Goal: Task Accomplishment & Management: Manage account settings

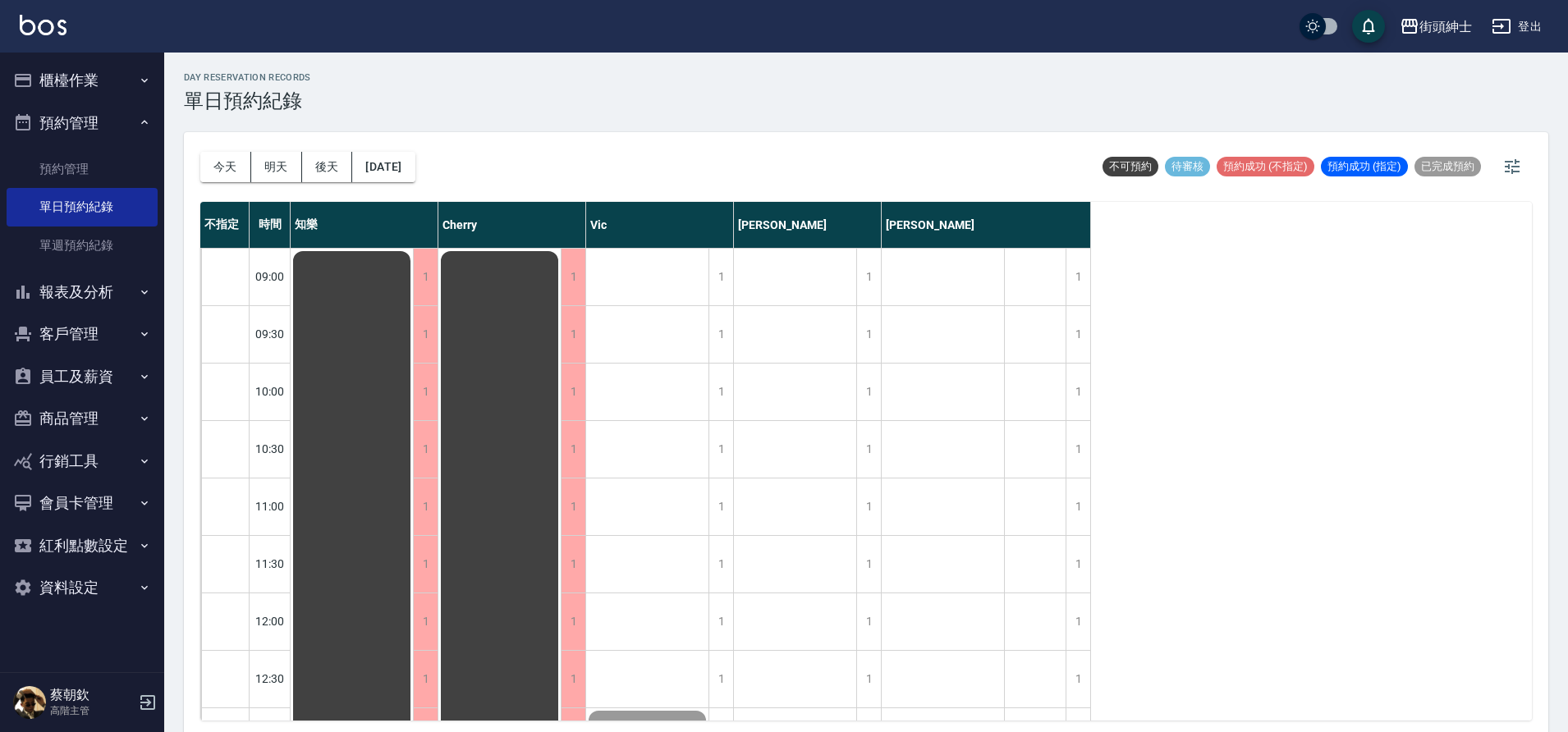
scroll to position [1000, 0]
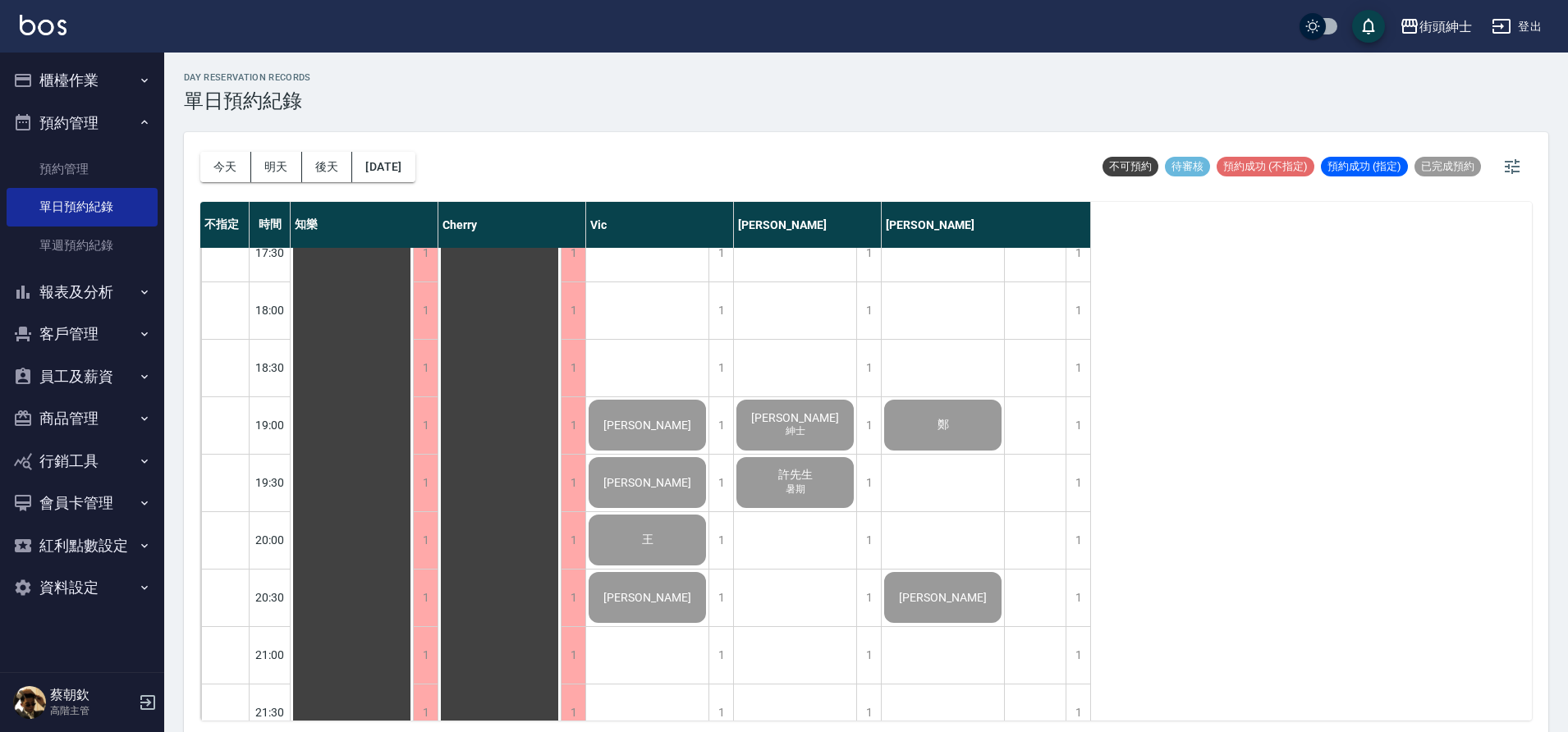
click at [94, 64] on button "櫃檯作業" at bounding box center [82, 80] width 151 height 43
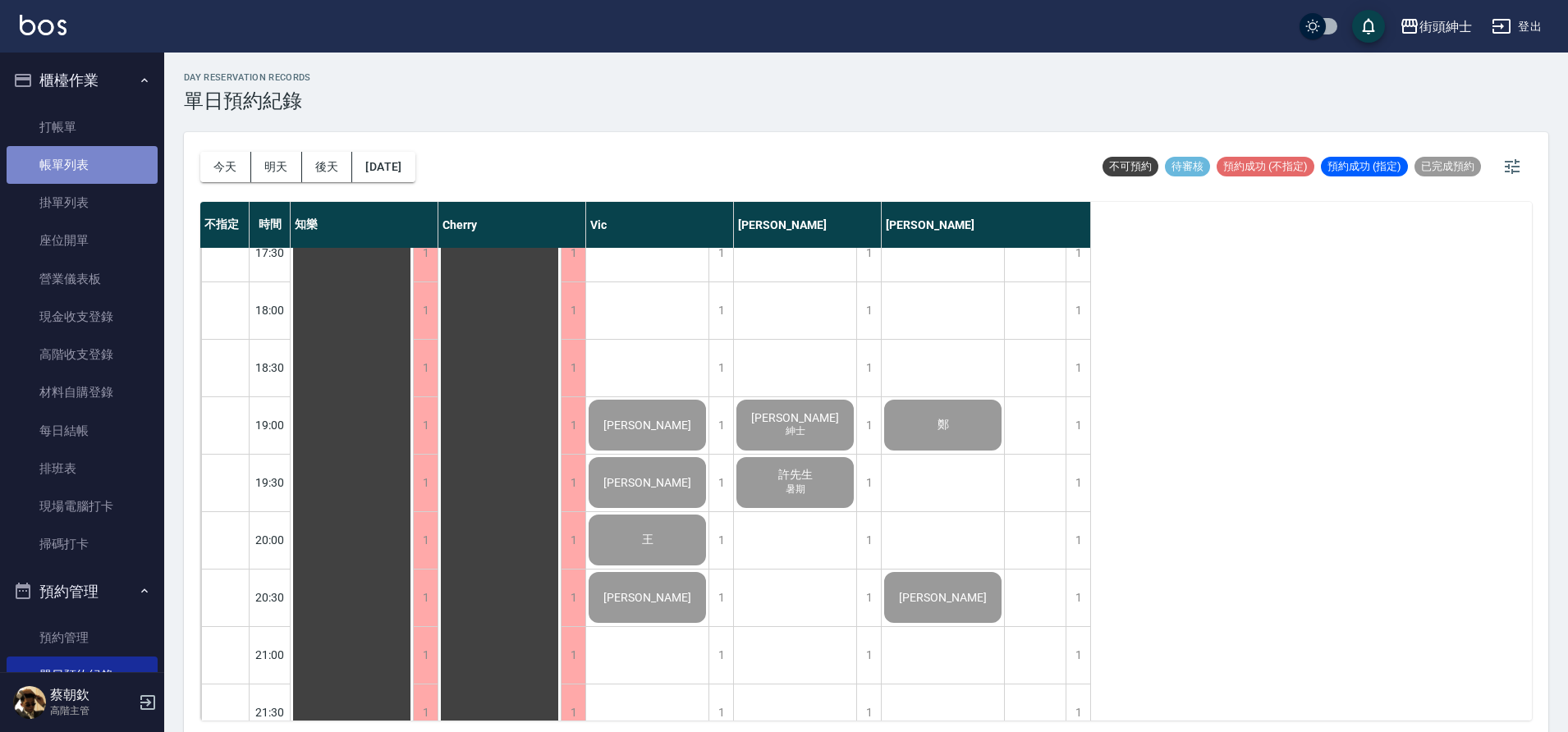
click at [112, 170] on link "帳單列表" at bounding box center [82, 165] width 151 height 38
click at [131, 161] on link "帳單列表" at bounding box center [82, 165] width 151 height 38
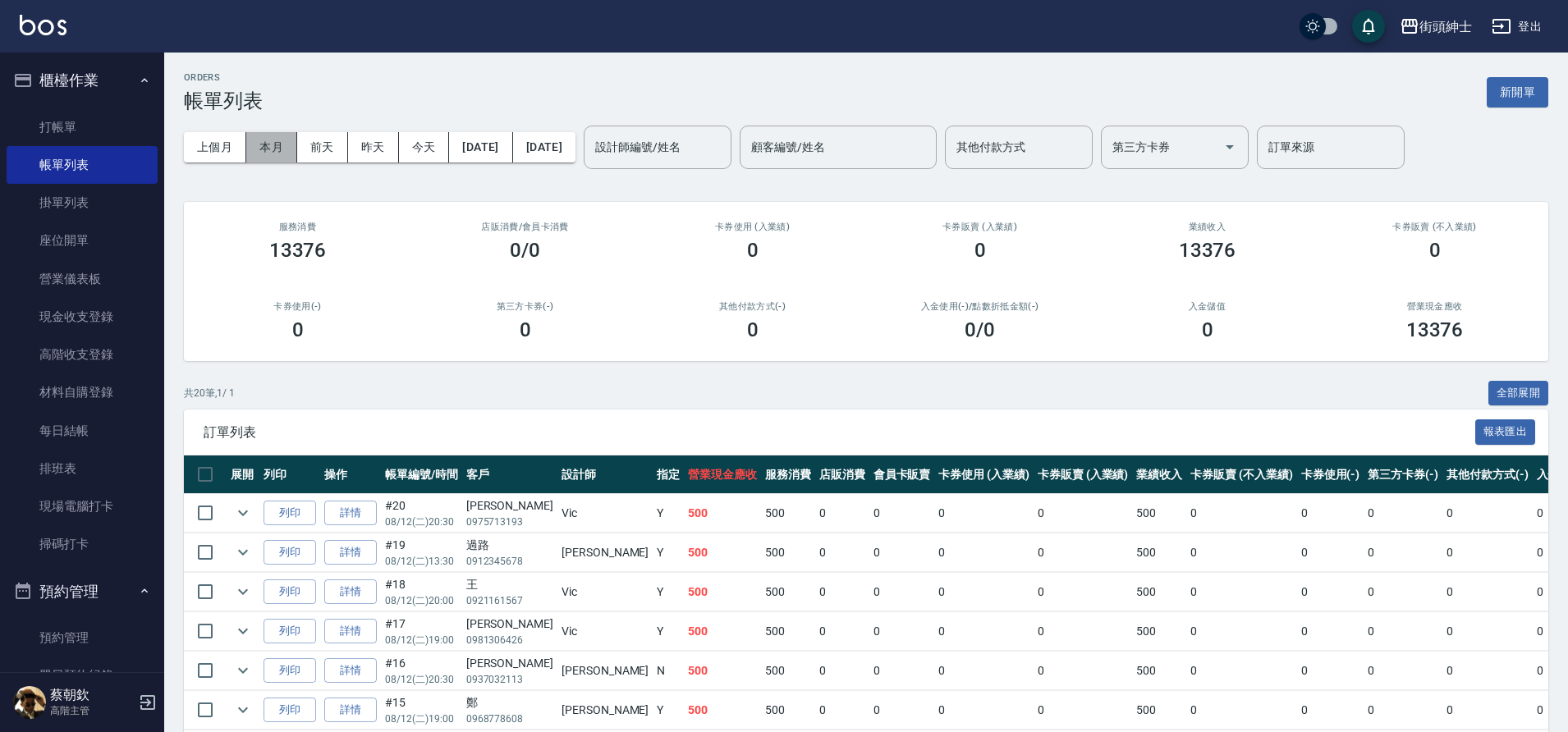
click at [269, 156] on button "本月" at bounding box center [272, 148] width 51 height 31
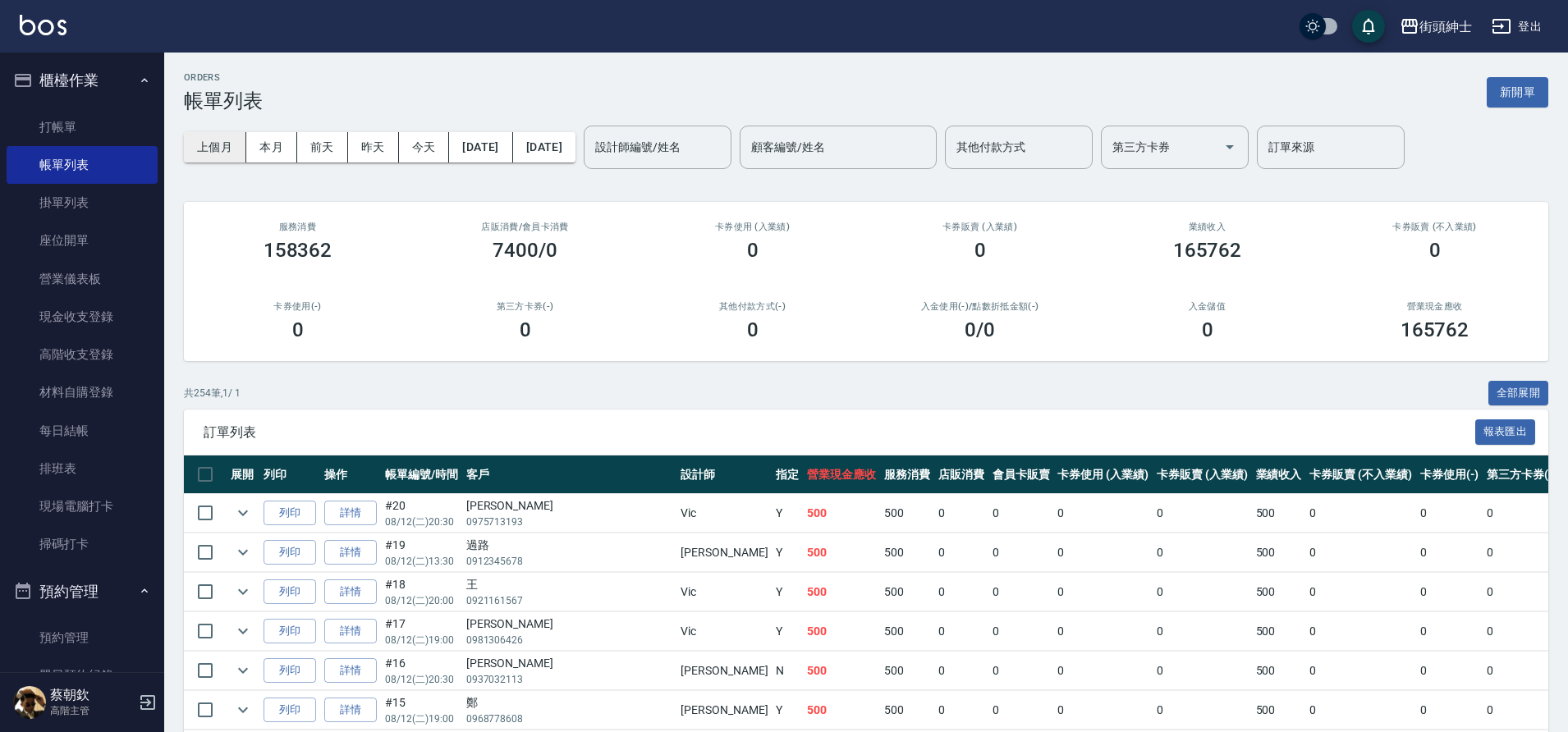
click at [216, 150] on button "上個月" at bounding box center [215, 148] width 63 height 31
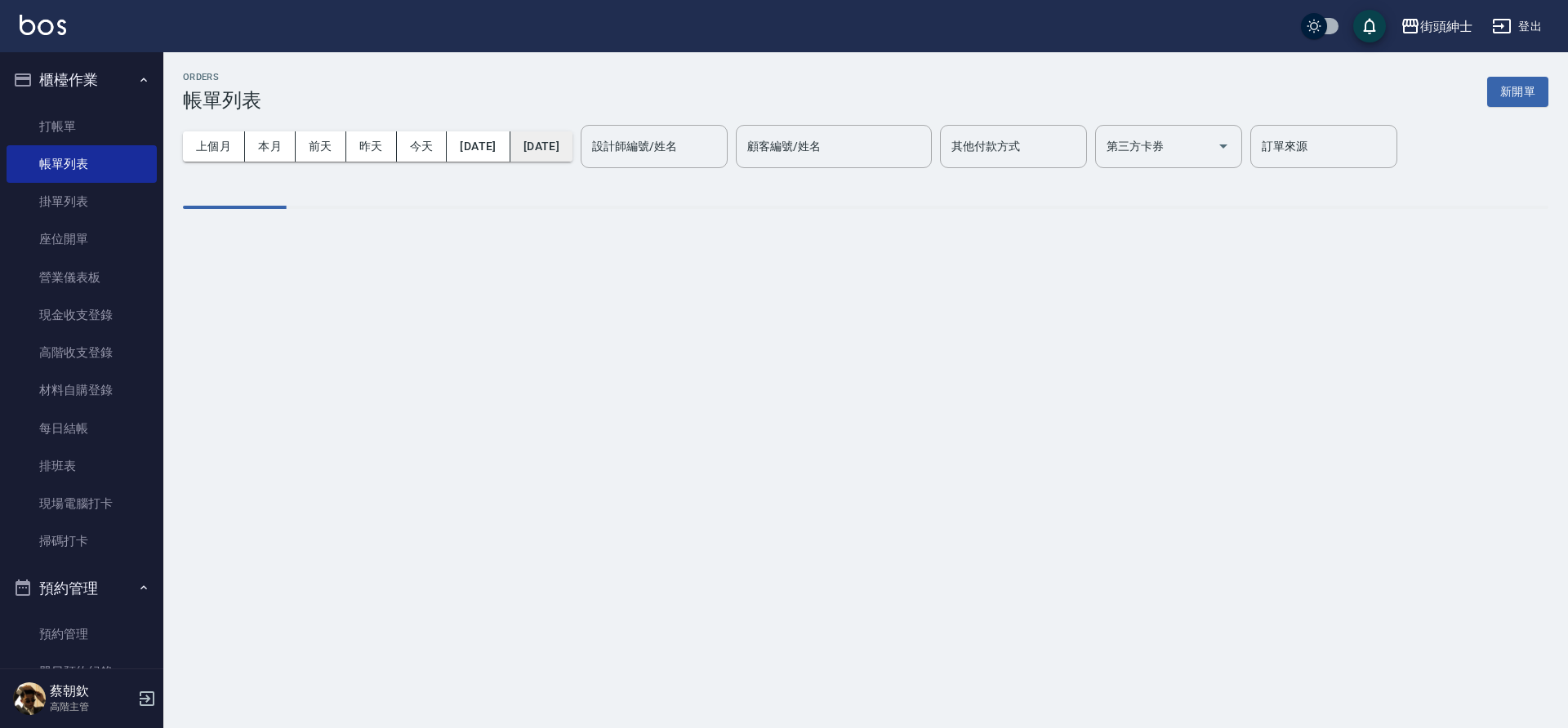
click at [572, 144] on button "2025/07/31" at bounding box center [541, 147] width 62 height 31
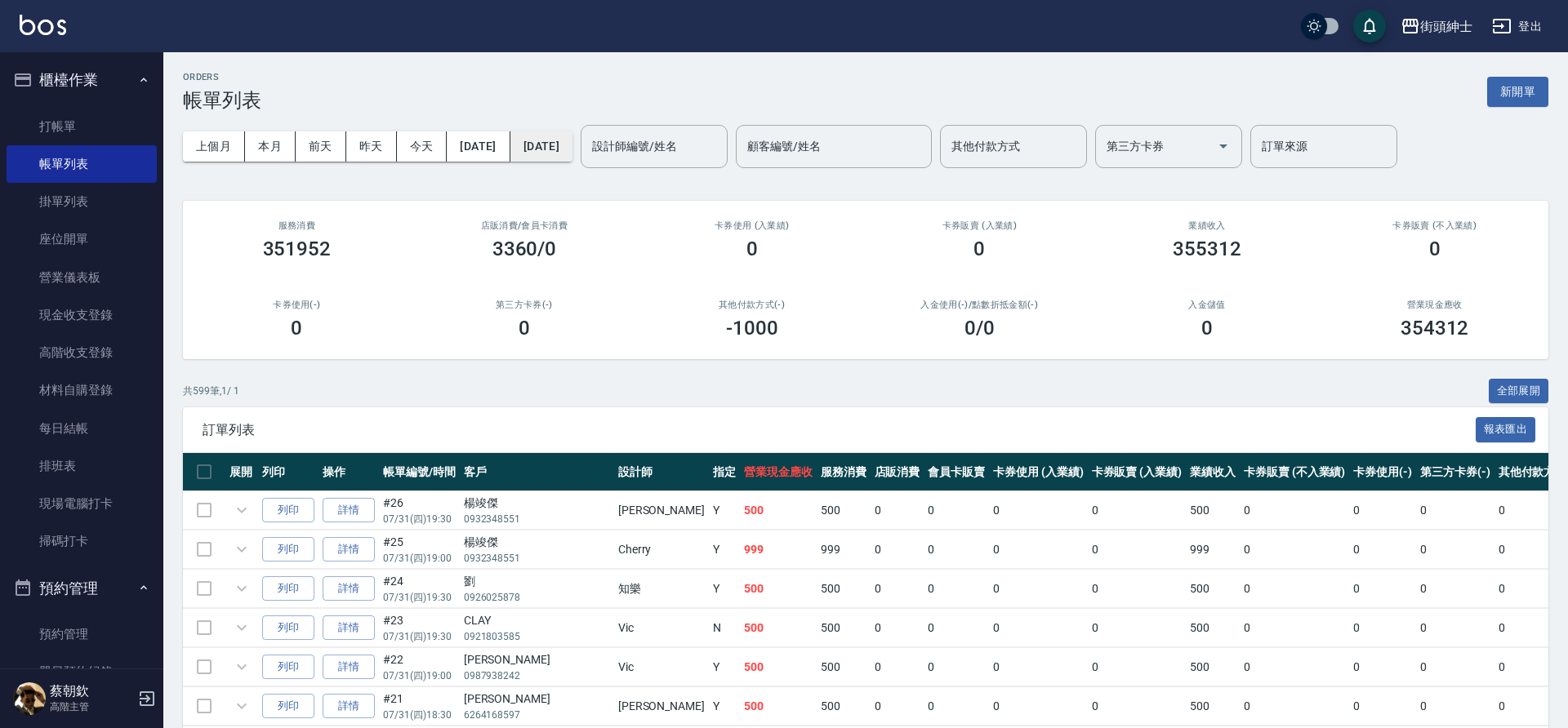
click at [572, 149] on button "2025/07/31" at bounding box center [541, 147] width 62 height 31
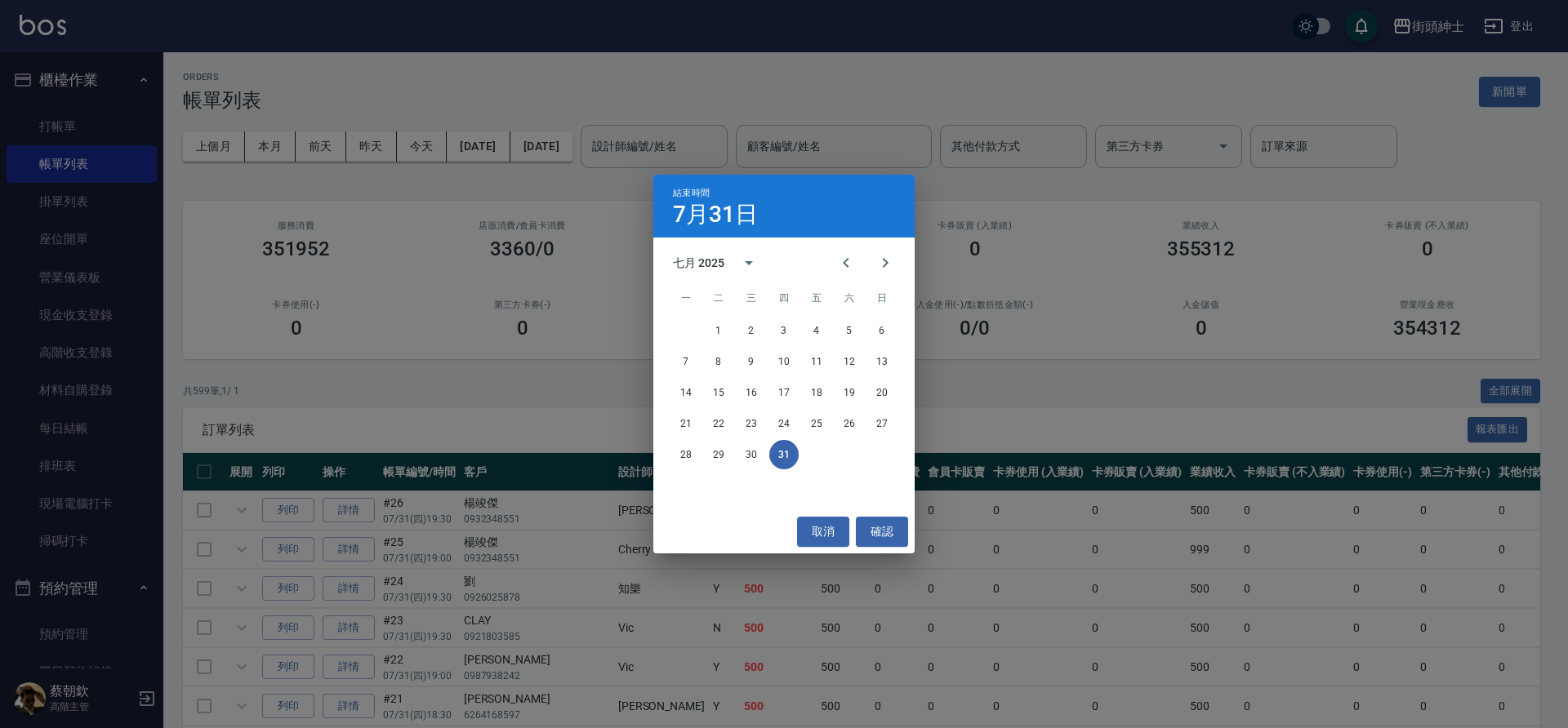
click at [852, 357] on div "其他付款方式(-) -1000" at bounding box center [748, 320] width 226 height 79
click at [924, 534] on td "0" at bounding box center [956, 550] width 65 height 39
click at [871, 536] on td "0" at bounding box center [898, 550] width 54 height 39
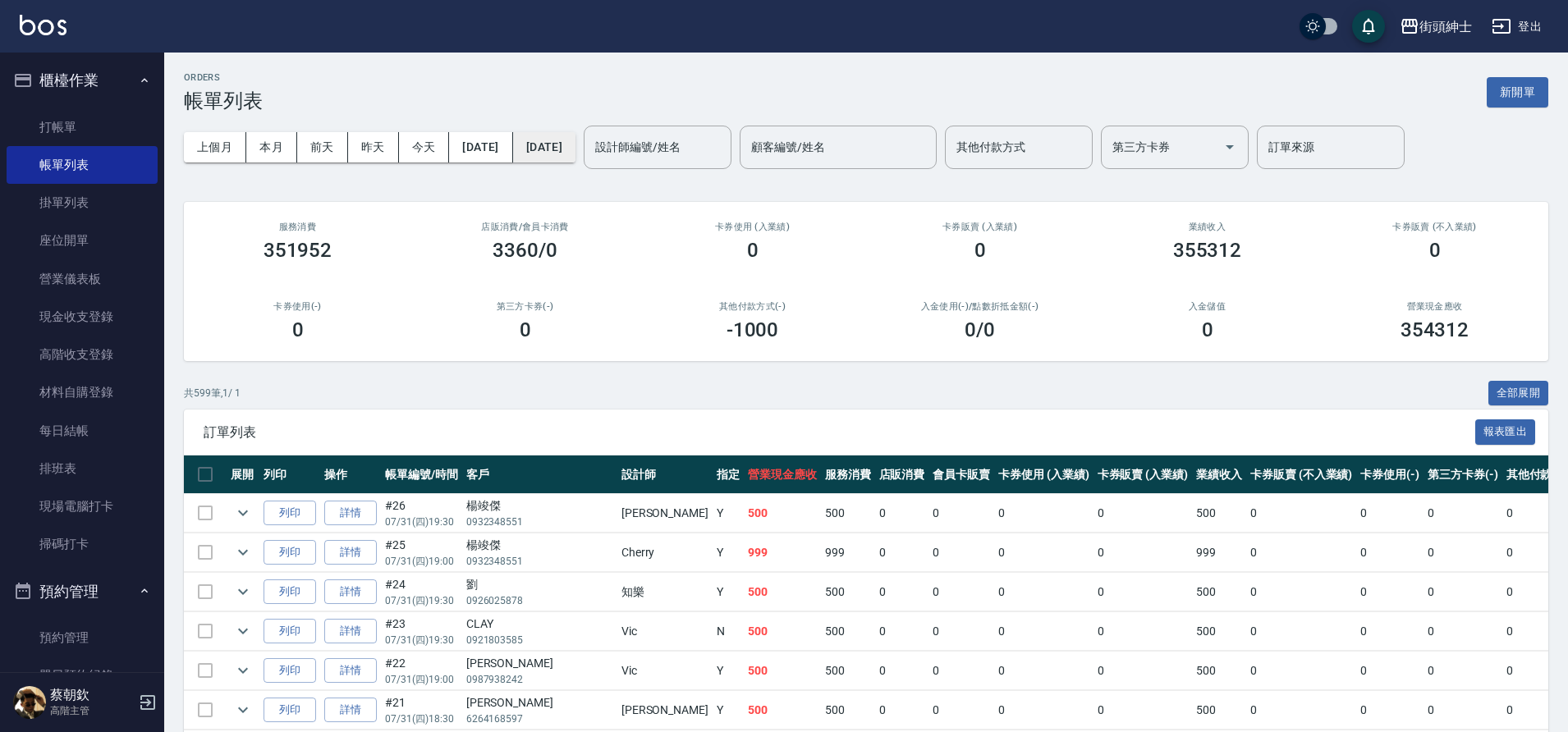
click at [576, 152] on button "2025/07/31" at bounding box center [544, 148] width 63 height 31
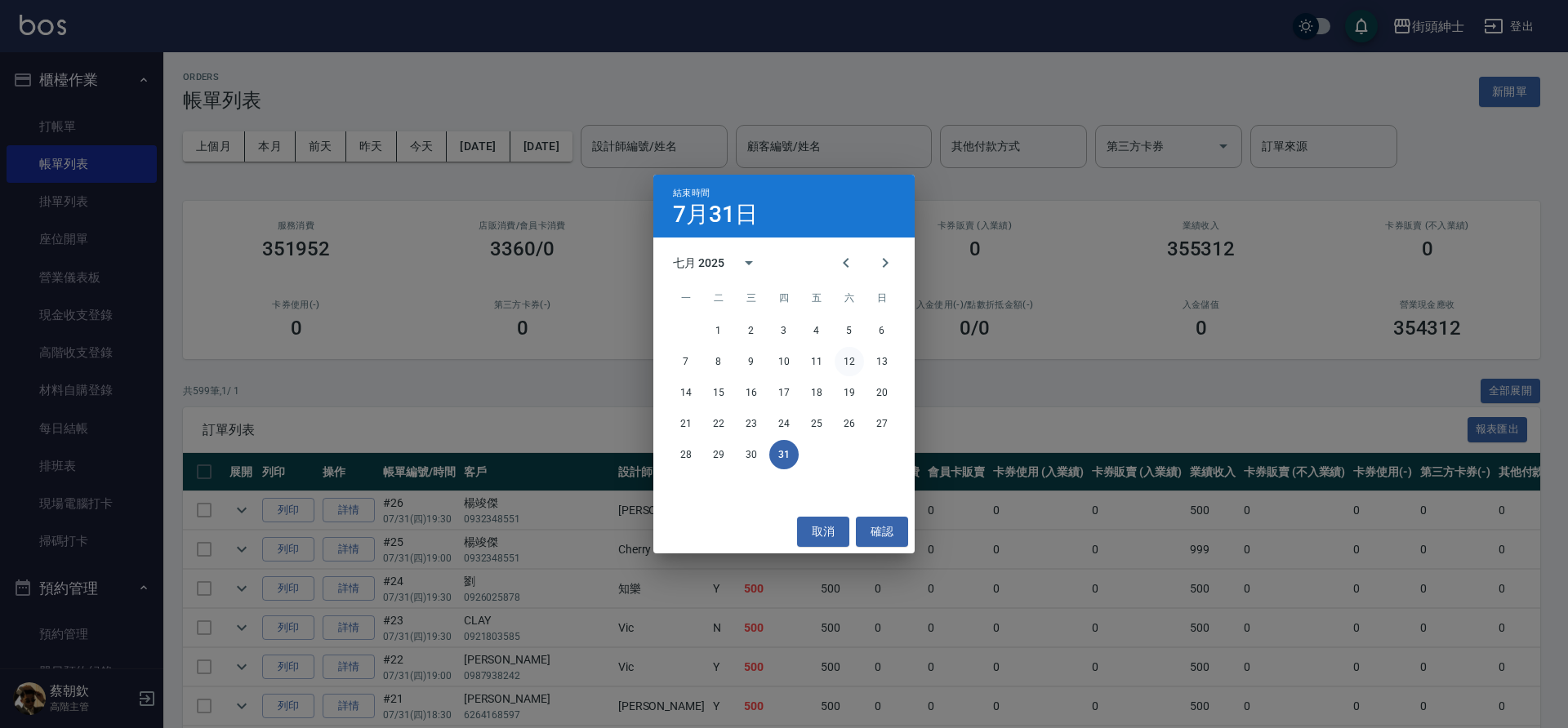
click at [849, 364] on button "12" at bounding box center [849, 361] width 30 height 30
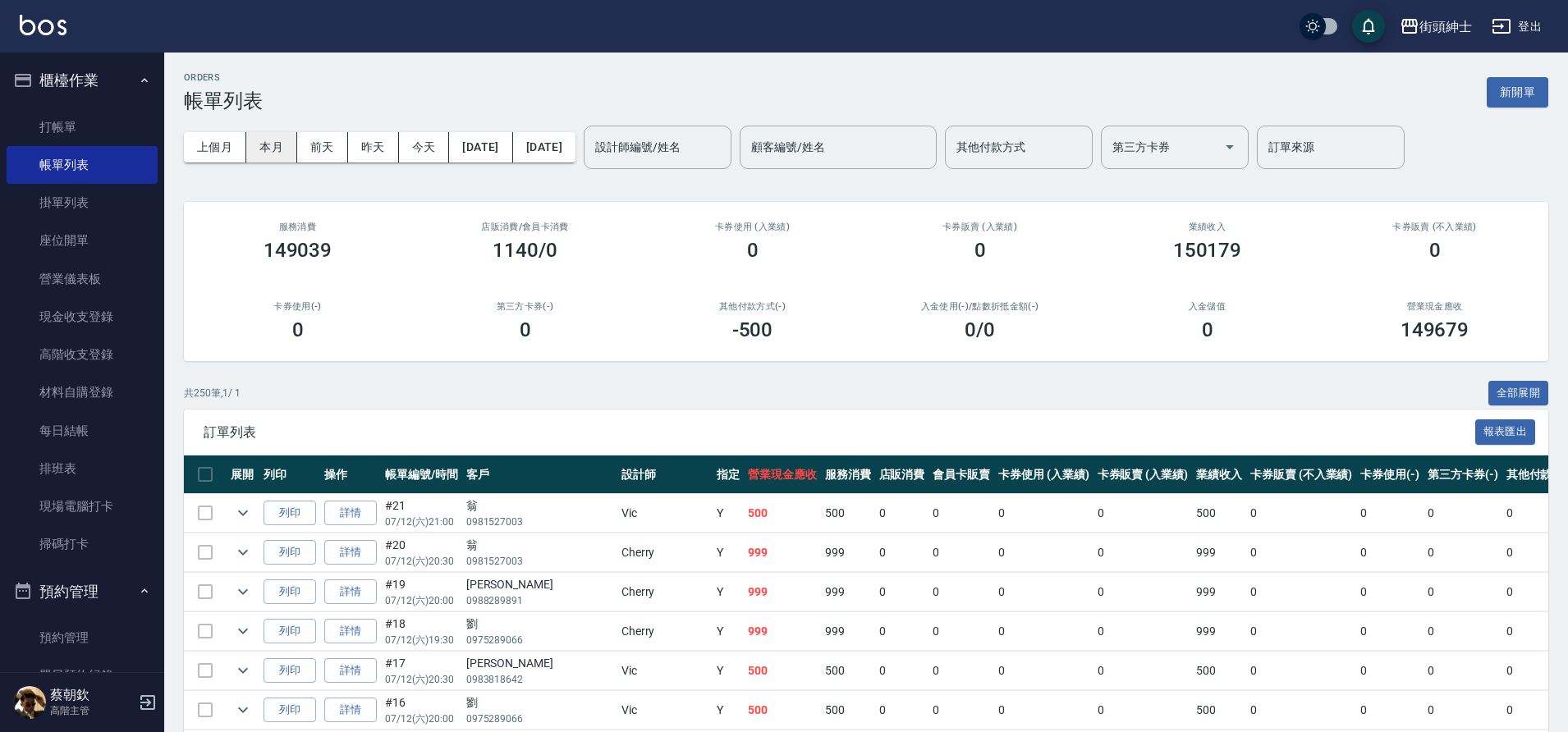
click at [264, 147] on button "本月" at bounding box center [272, 148] width 51 height 31
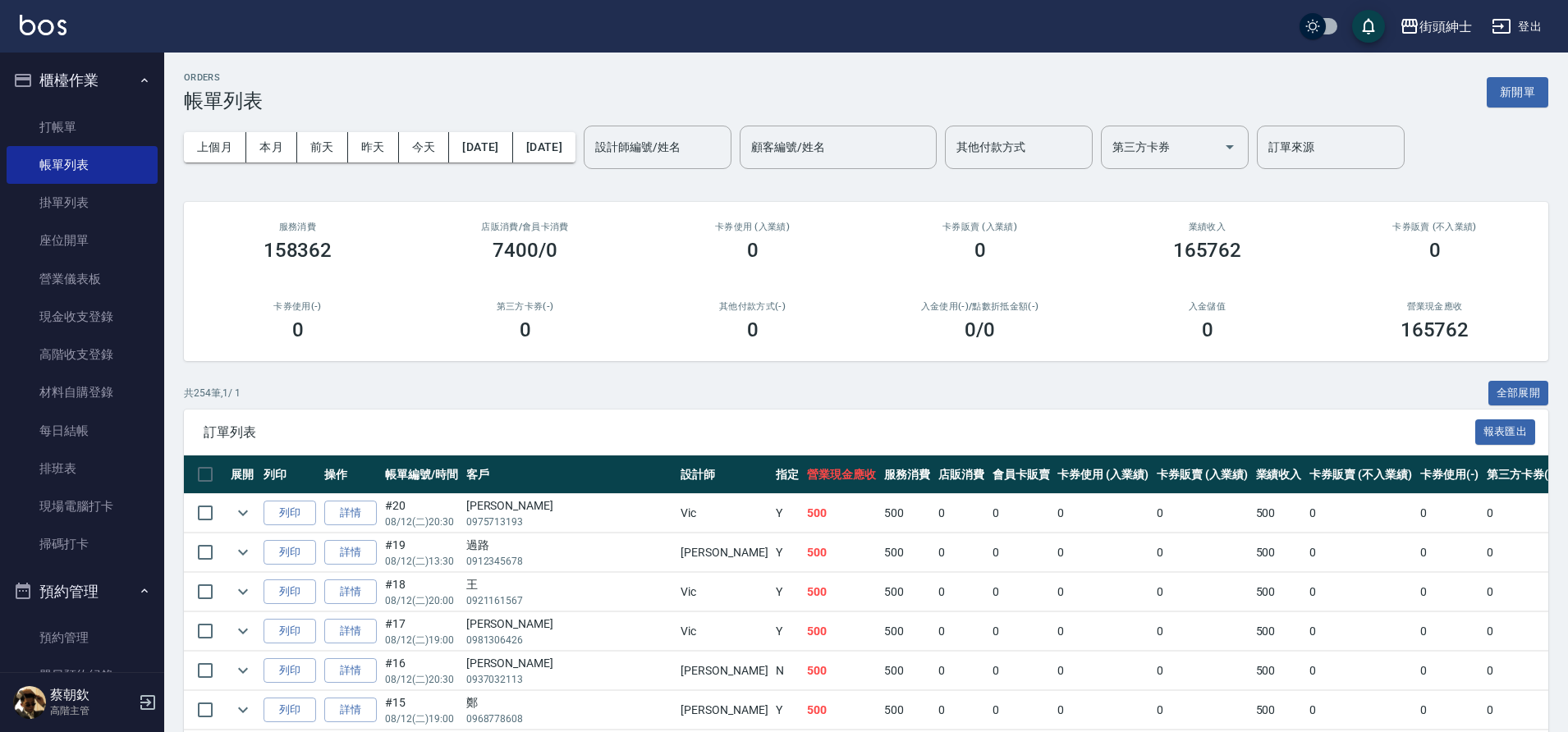
drag, startPoint x: 494, startPoint y: 247, endPoint x: 546, endPoint y: 235, distance: 53.4
click at [546, 235] on div "店販消費 /會員卡消費 7400/0" at bounding box center [525, 242] width 227 height 80
click at [546, 234] on div "店販消費 /會員卡消費 7400/0" at bounding box center [525, 242] width 227 height 80
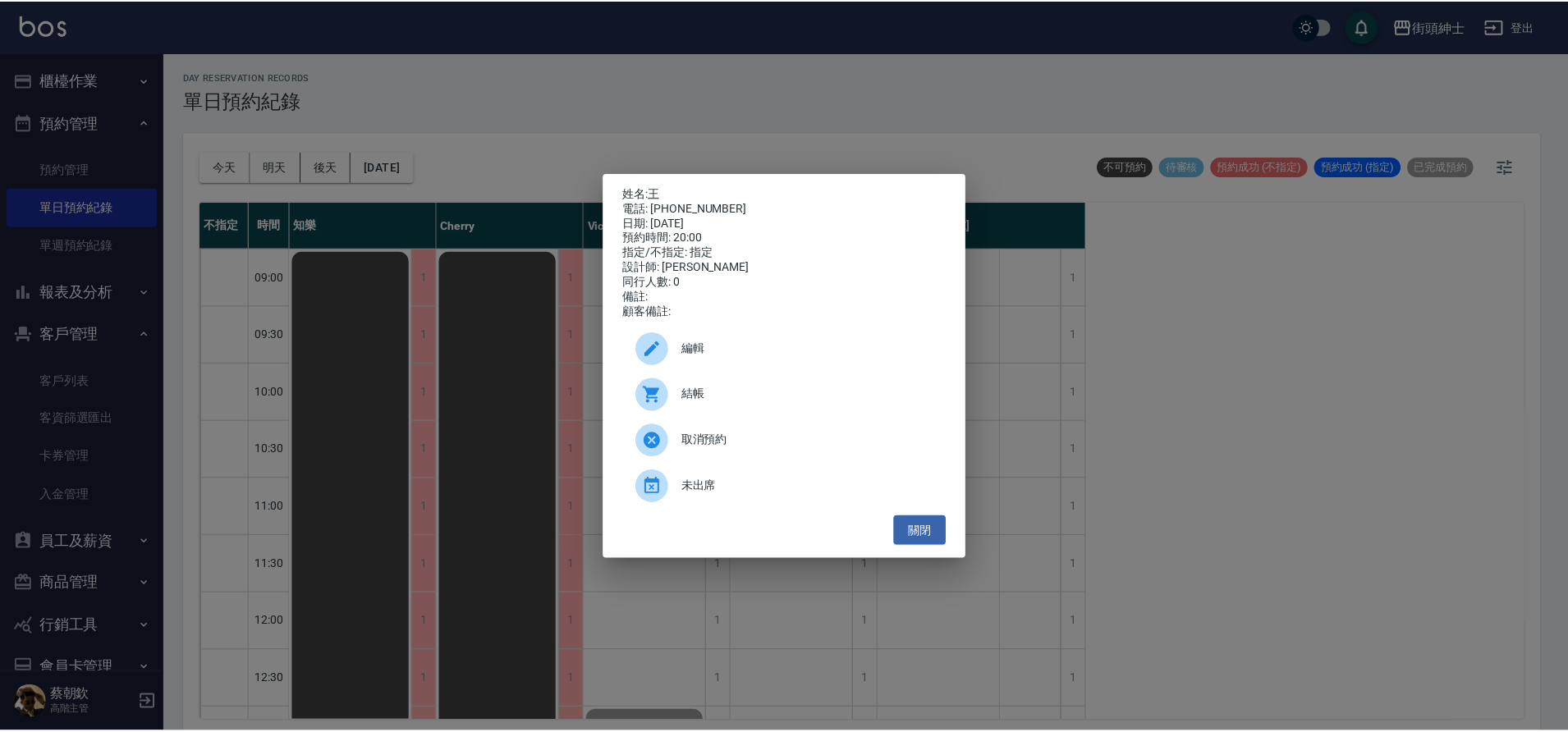
scroll to position [995, 0]
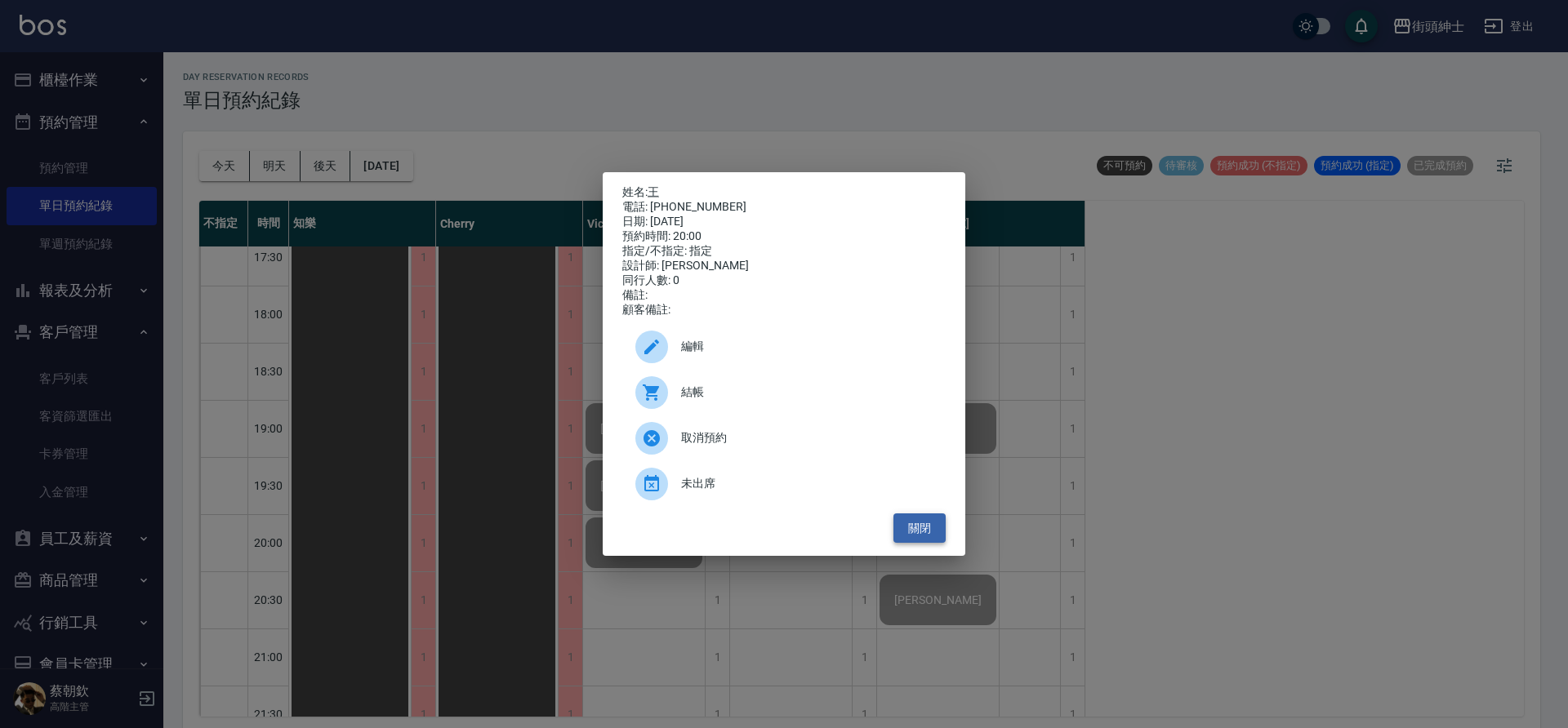
click at [928, 532] on button "關閉" at bounding box center [919, 529] width 52 height 31
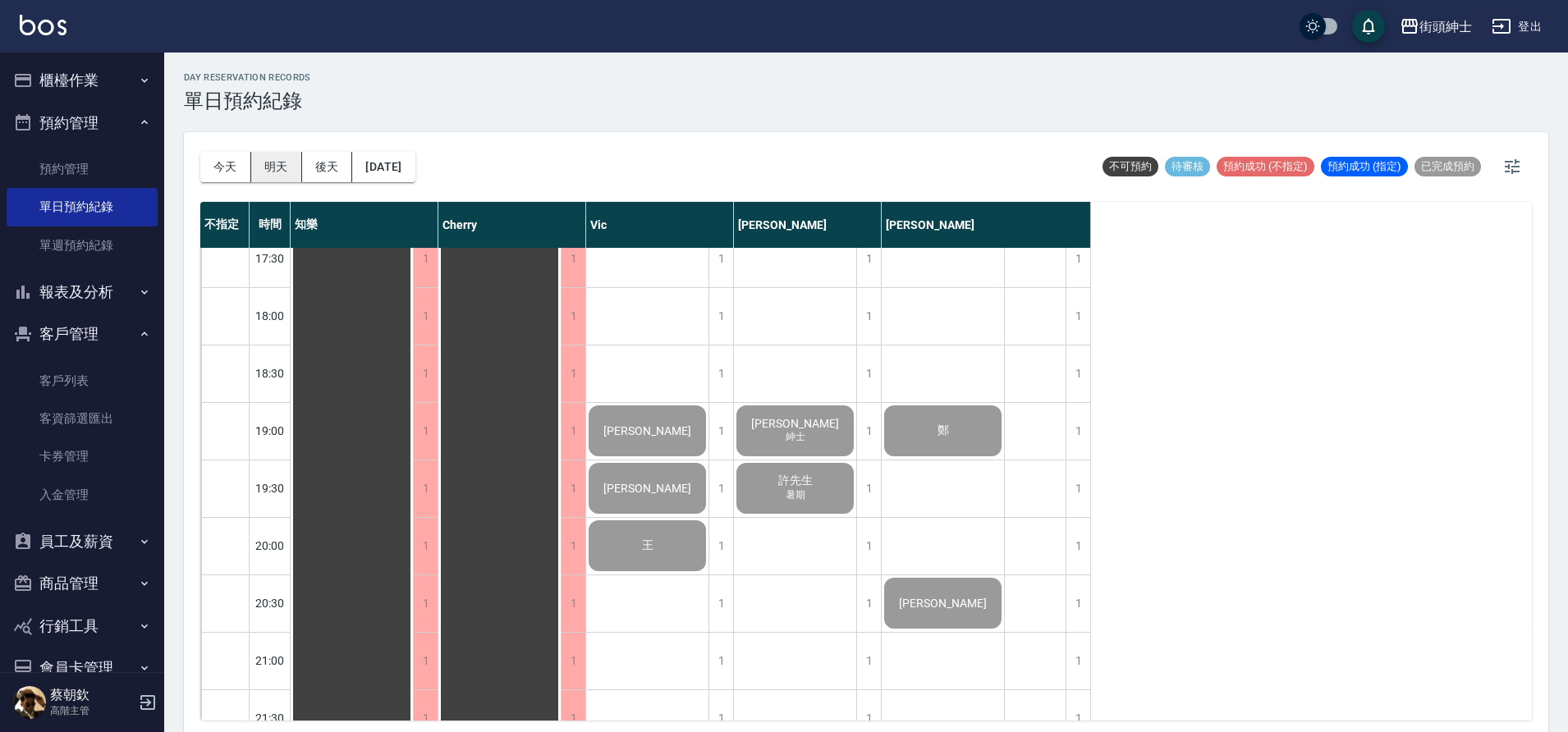
click at [287, 175] on button "明天" at bounding box center [276, 168] width 51 height 31
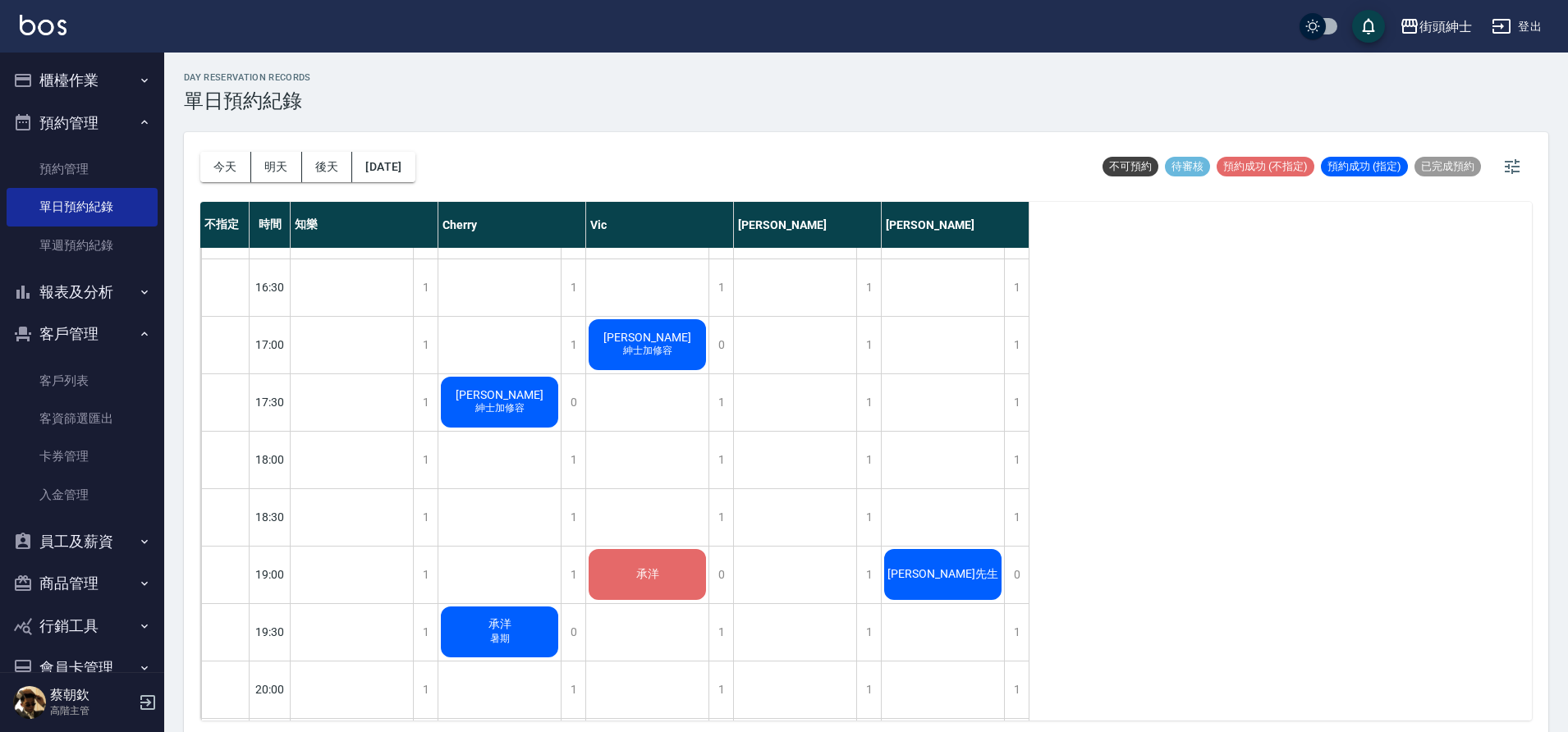
scroll to position [939, 0]
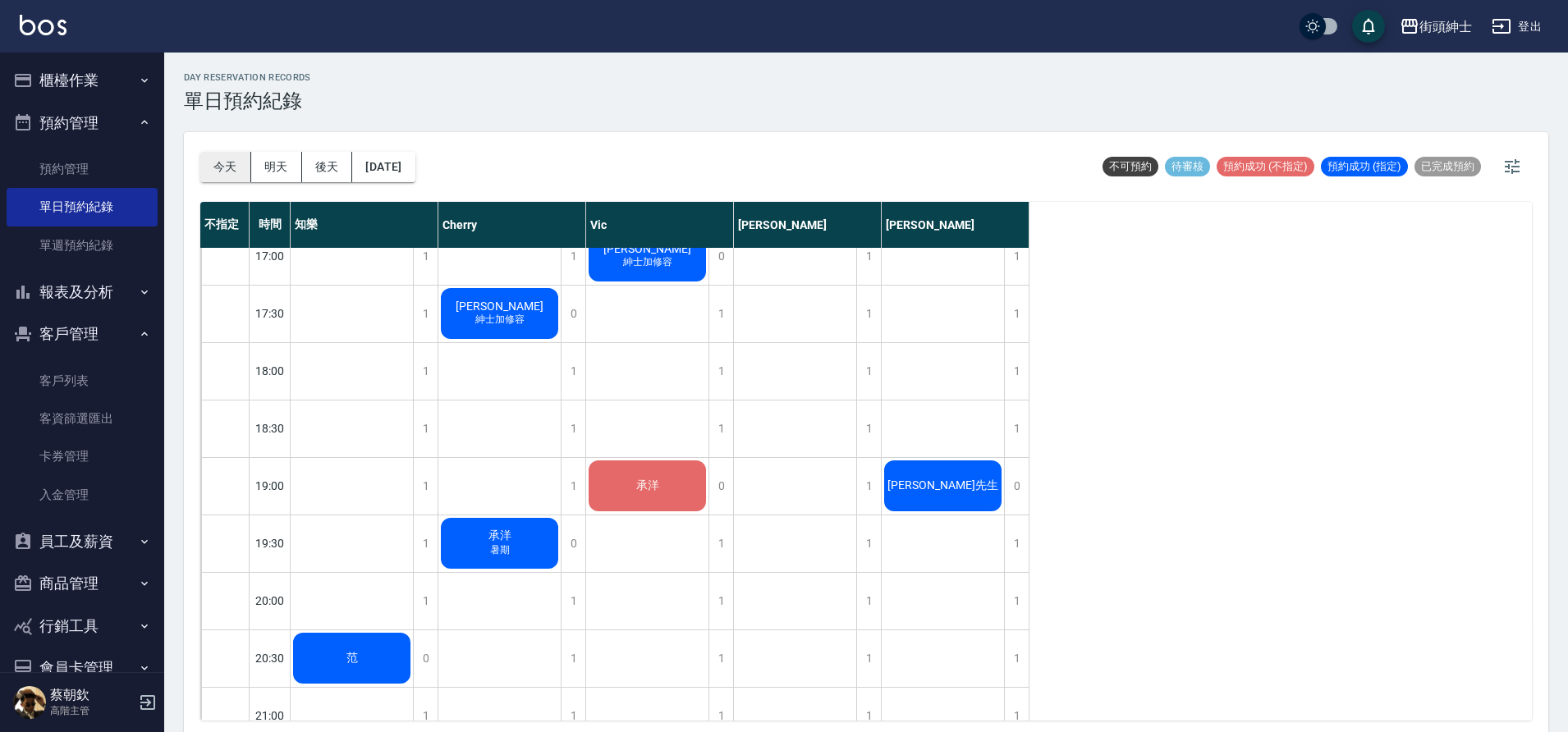
click at [215, 179] on button "今天" at bounding box center [226, 168] width 51 height 31
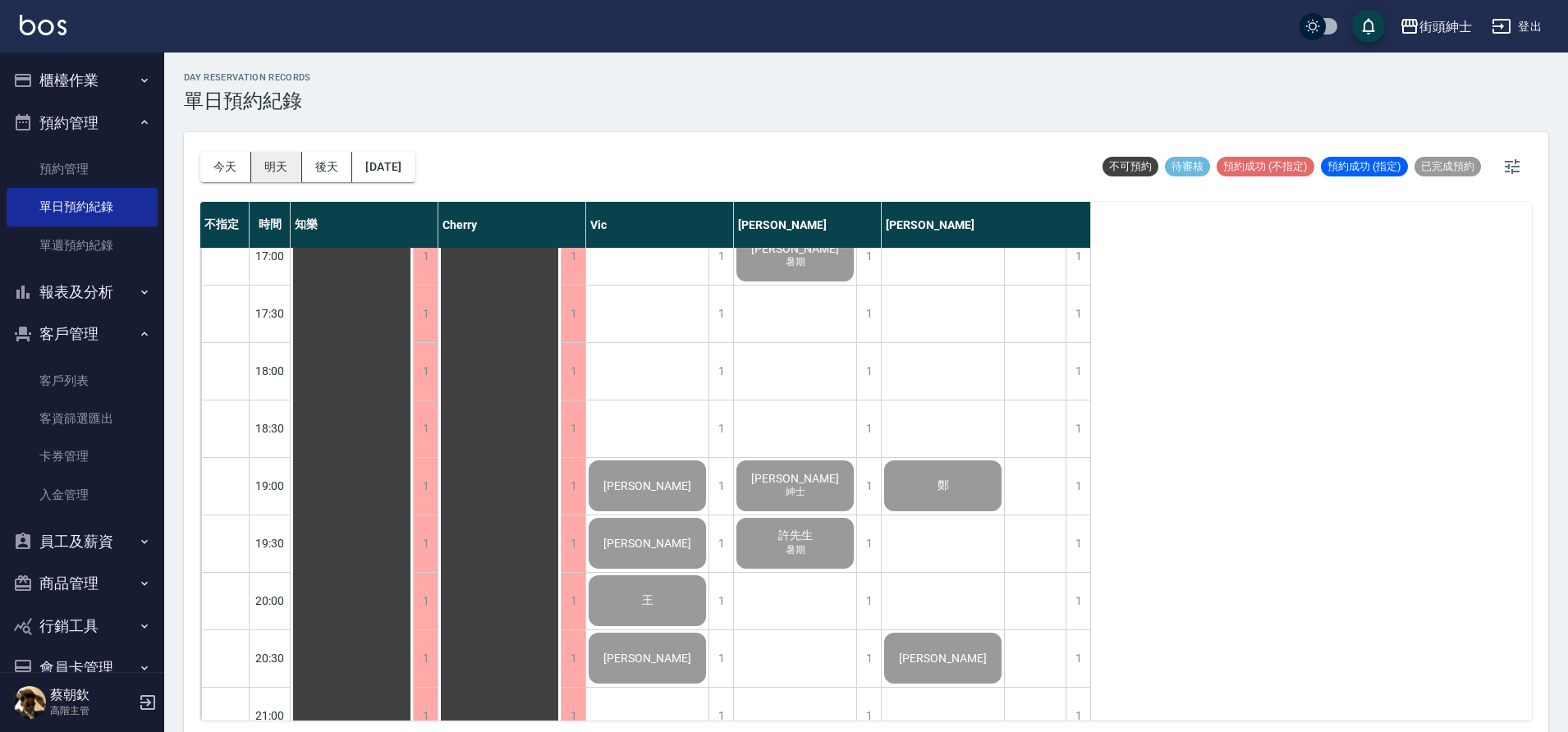
click at [276, 170] on button "明天" at bounding box center [276, 168] width 51 height 31
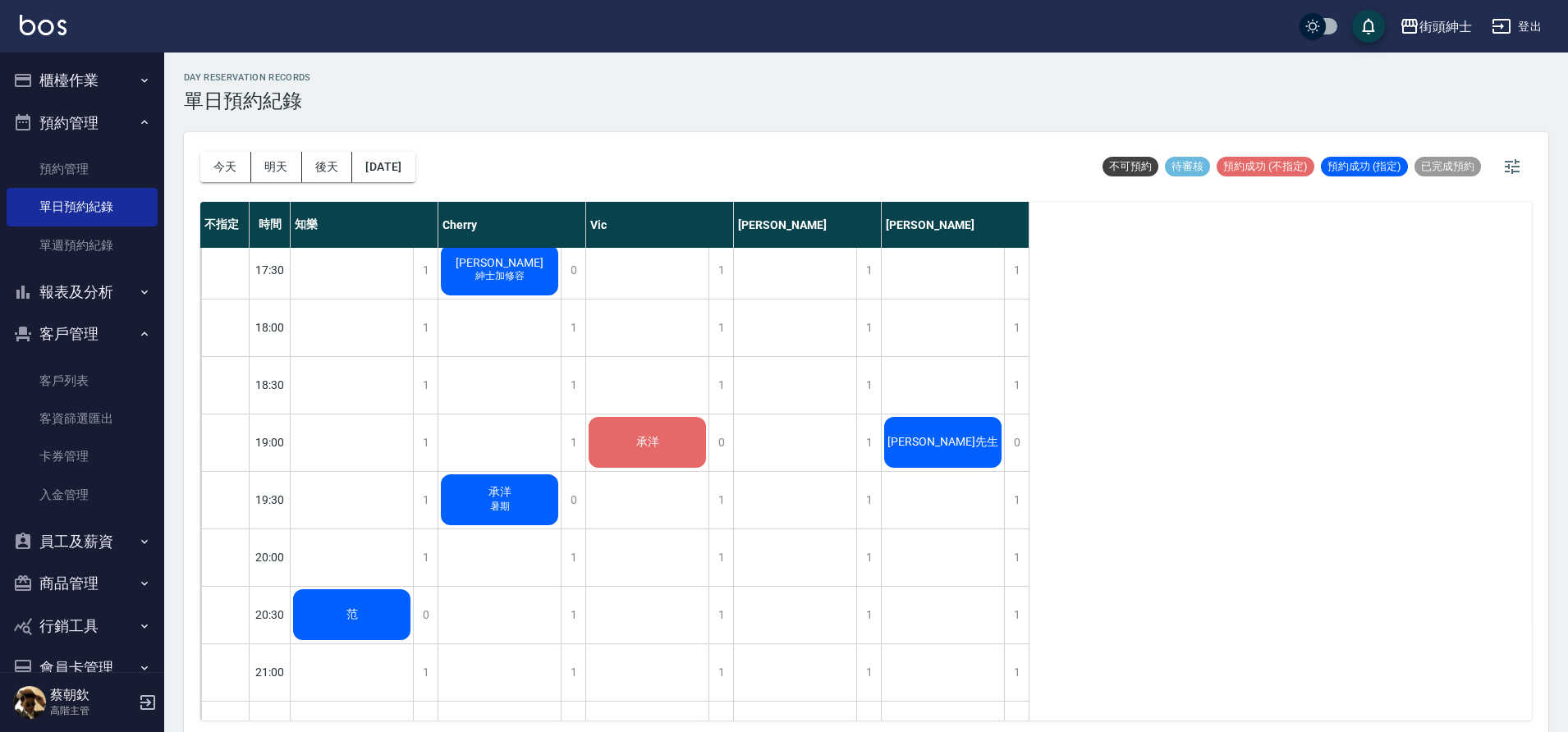
scroll to position [1060, 0]
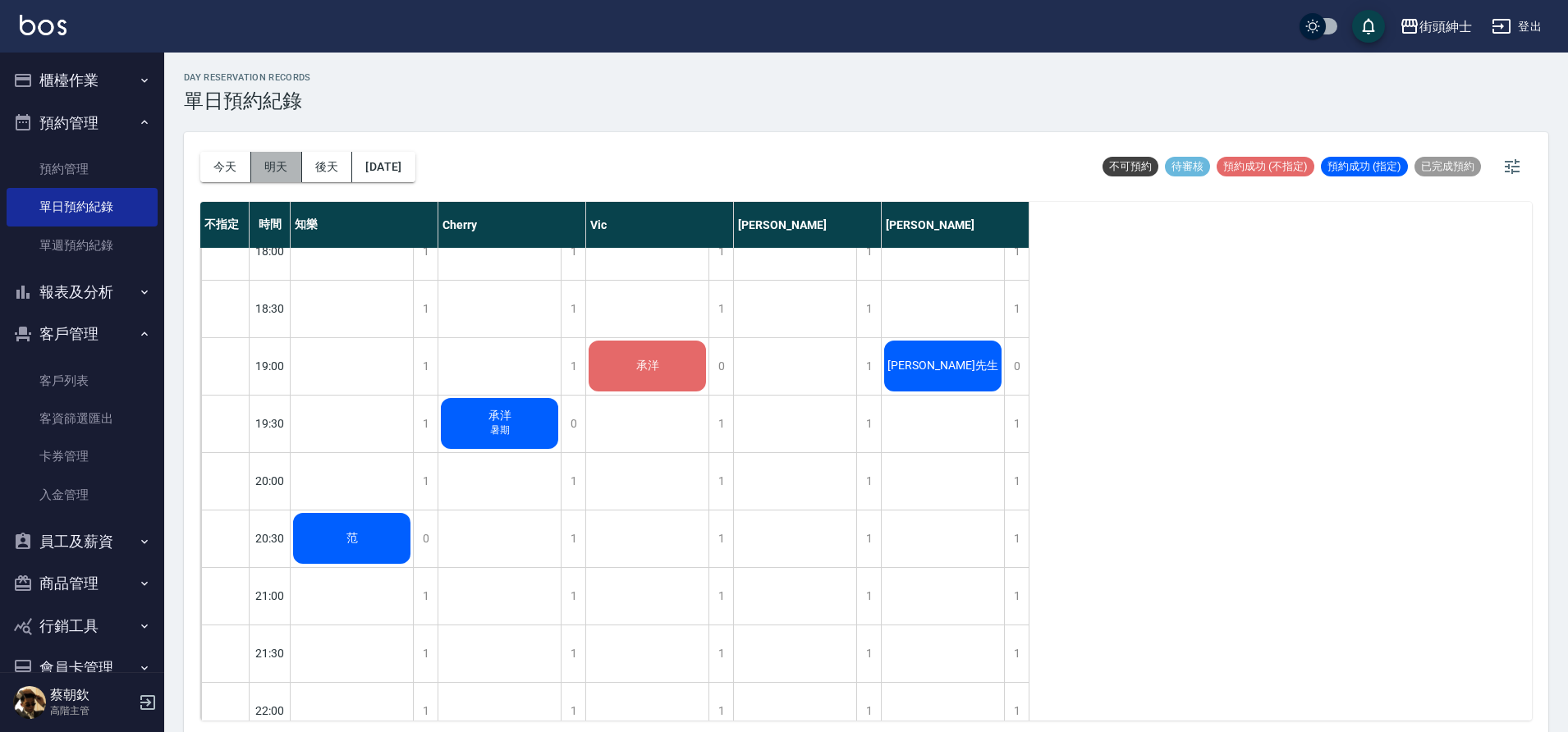
click at [281, 169] on button "明天" at bounding box center [276, 168] width 51 height 31
click at [224, 164] on button "今天" at bounding box center [226, 168] width 51 height 31
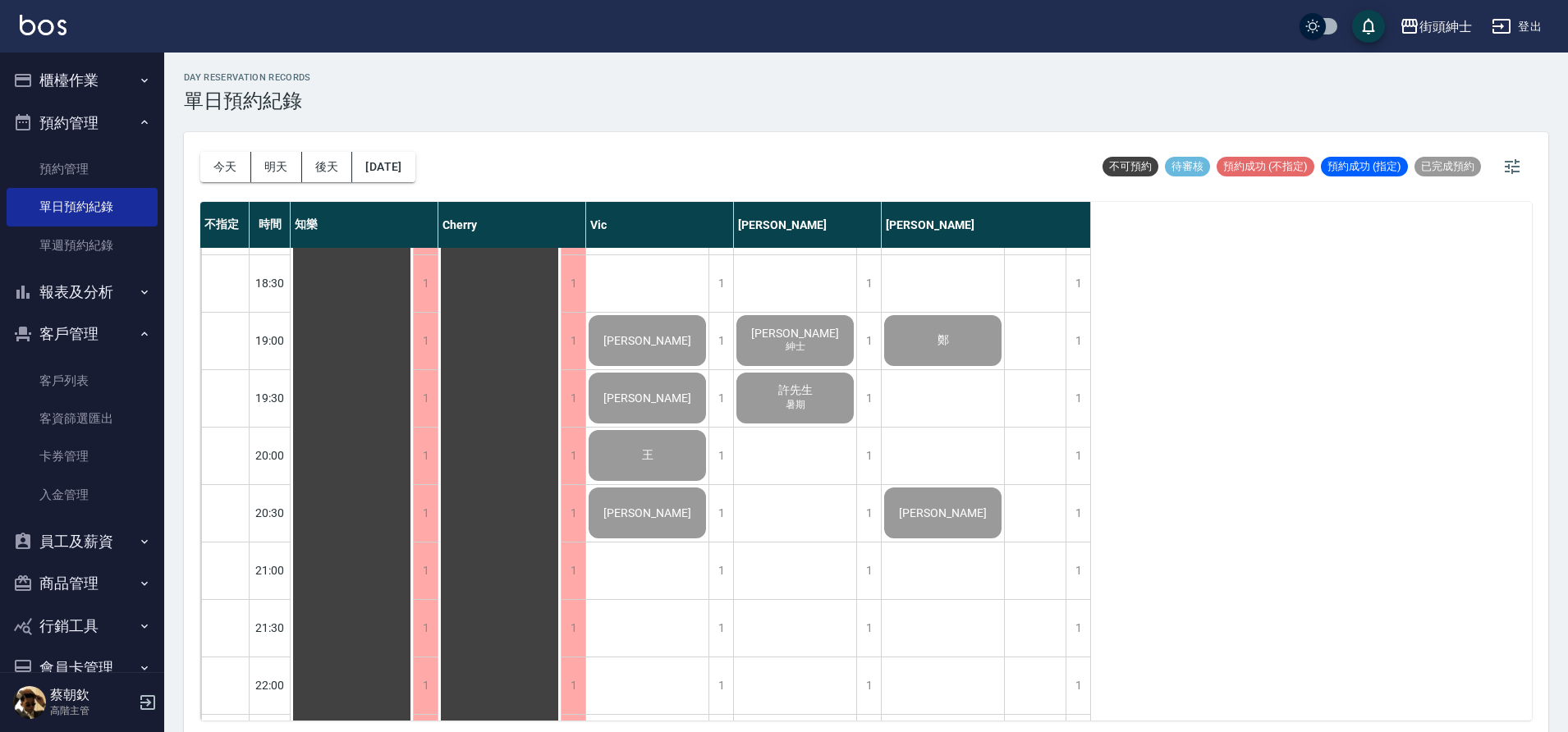
scroll to position [1083, 0]
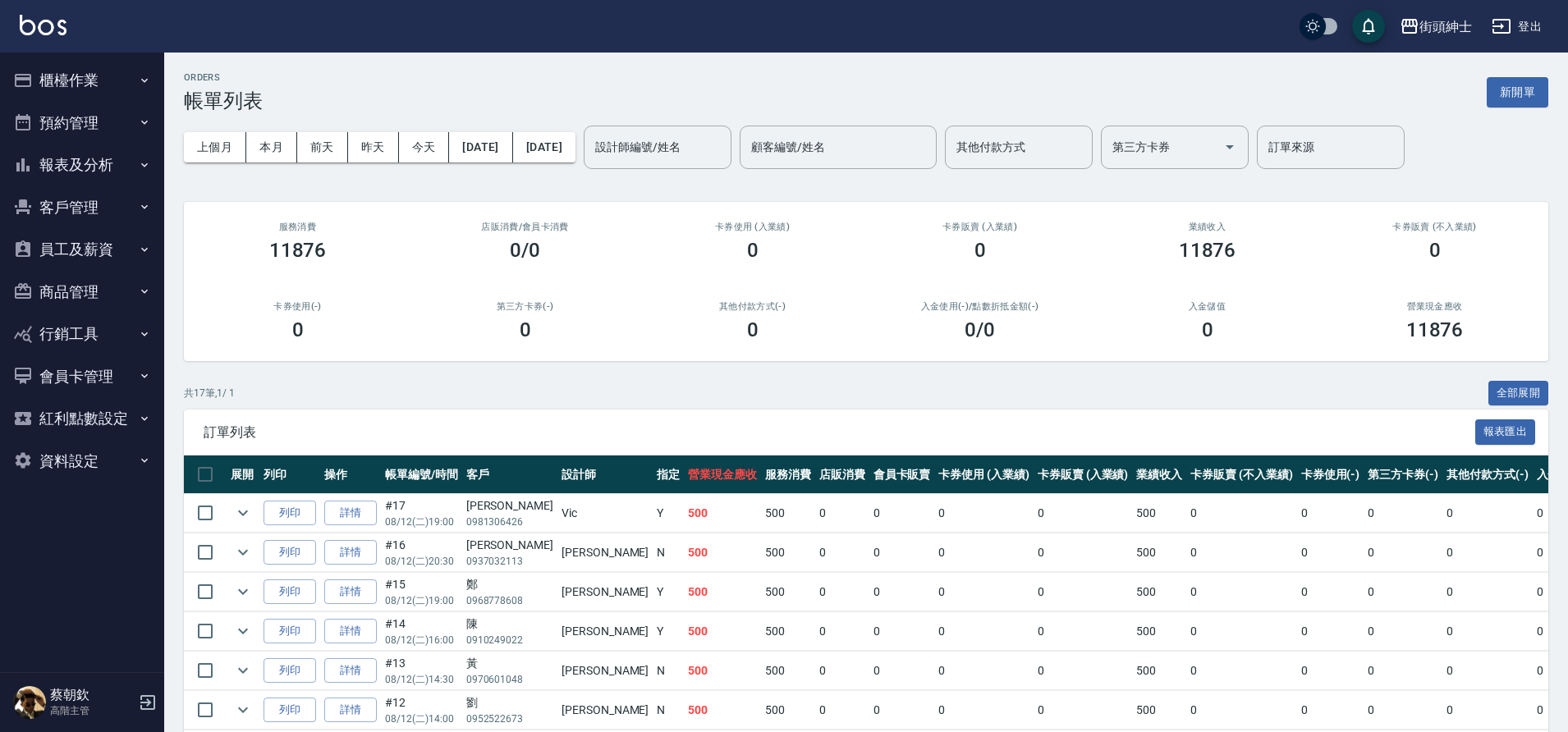
click at [98, 123] on button "預約管理" at bounding box center [82, 122] width 151 height 43
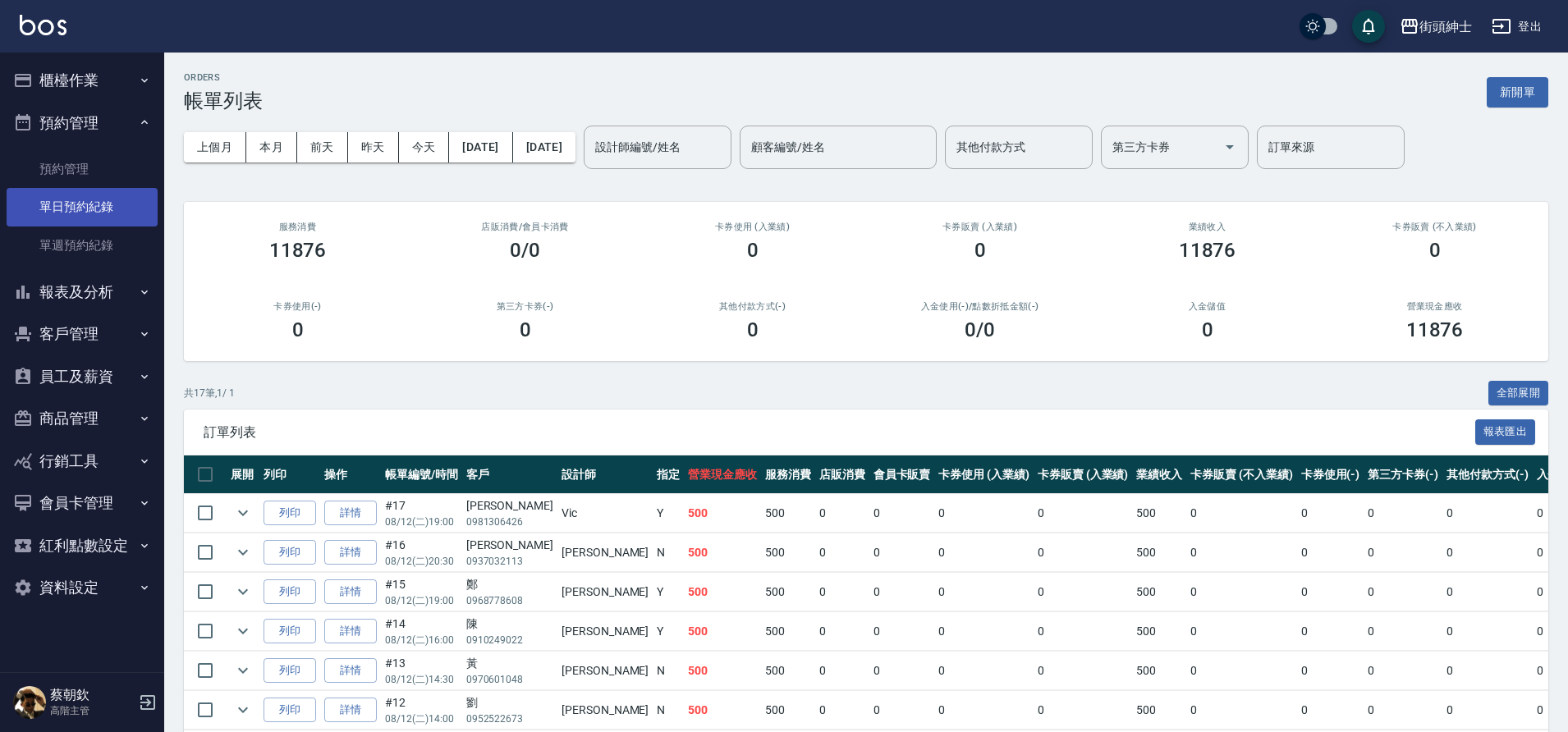
click at [109, 196] on link "單日預約紀錄" at bounding box center [82, 207] width 151 height 38
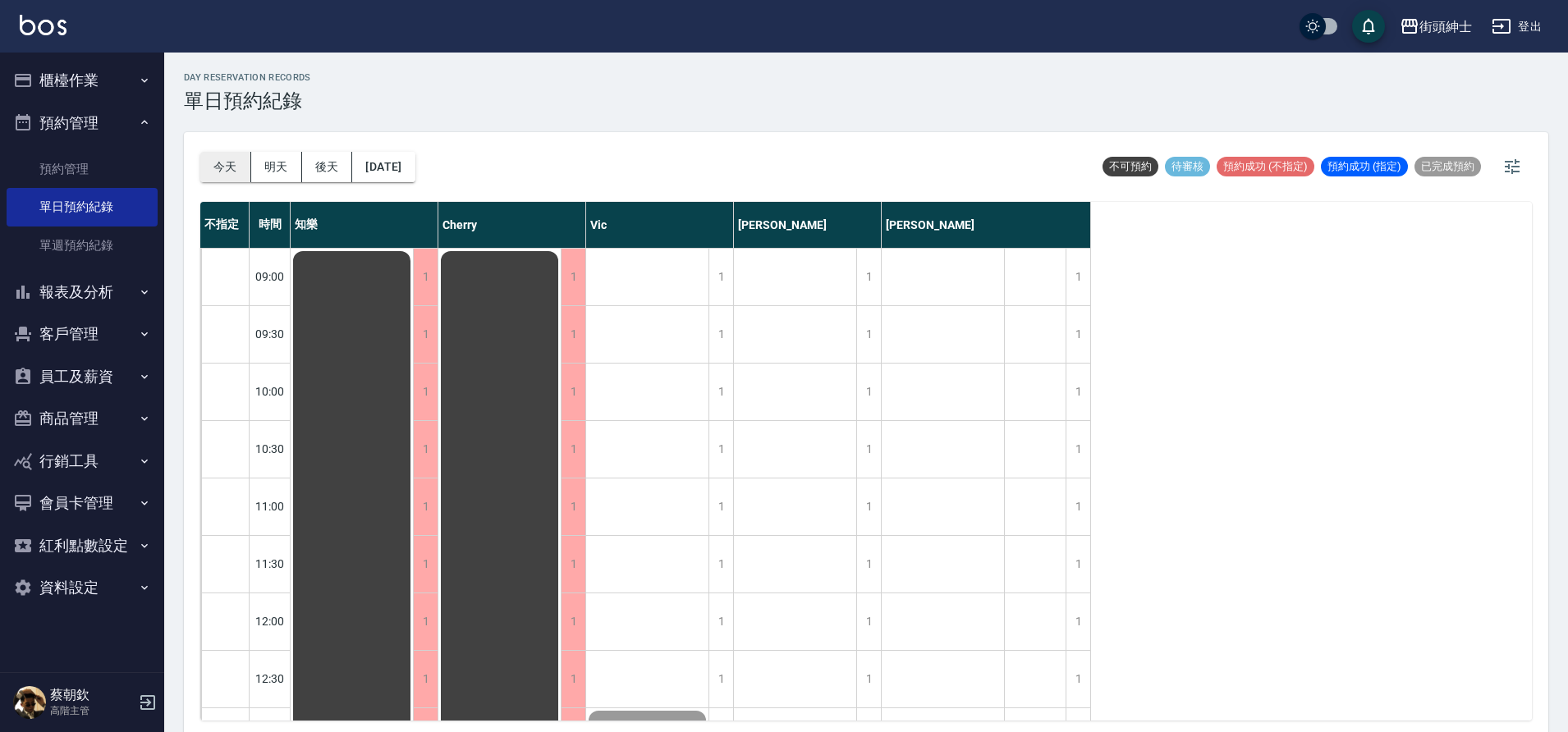
click at [234, 170] on button "今天" at bounding box center [226, 168] width 51 height 31
click at [261, 159] on button "明天" at bounding box center [276, 168] width 51 height 31
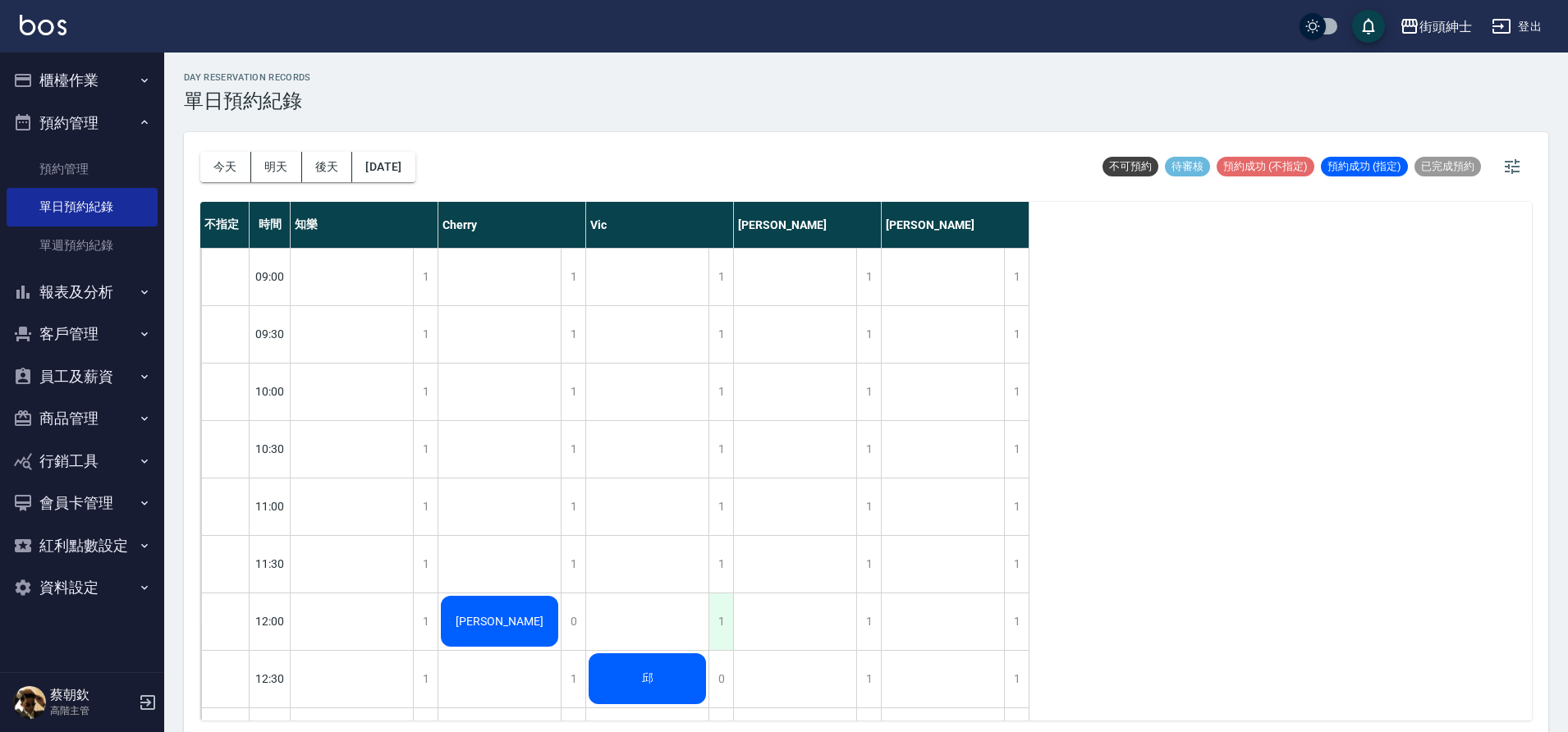
click at [732, 620] on div "1" at bounding box center [721, 621] width 24 height 57
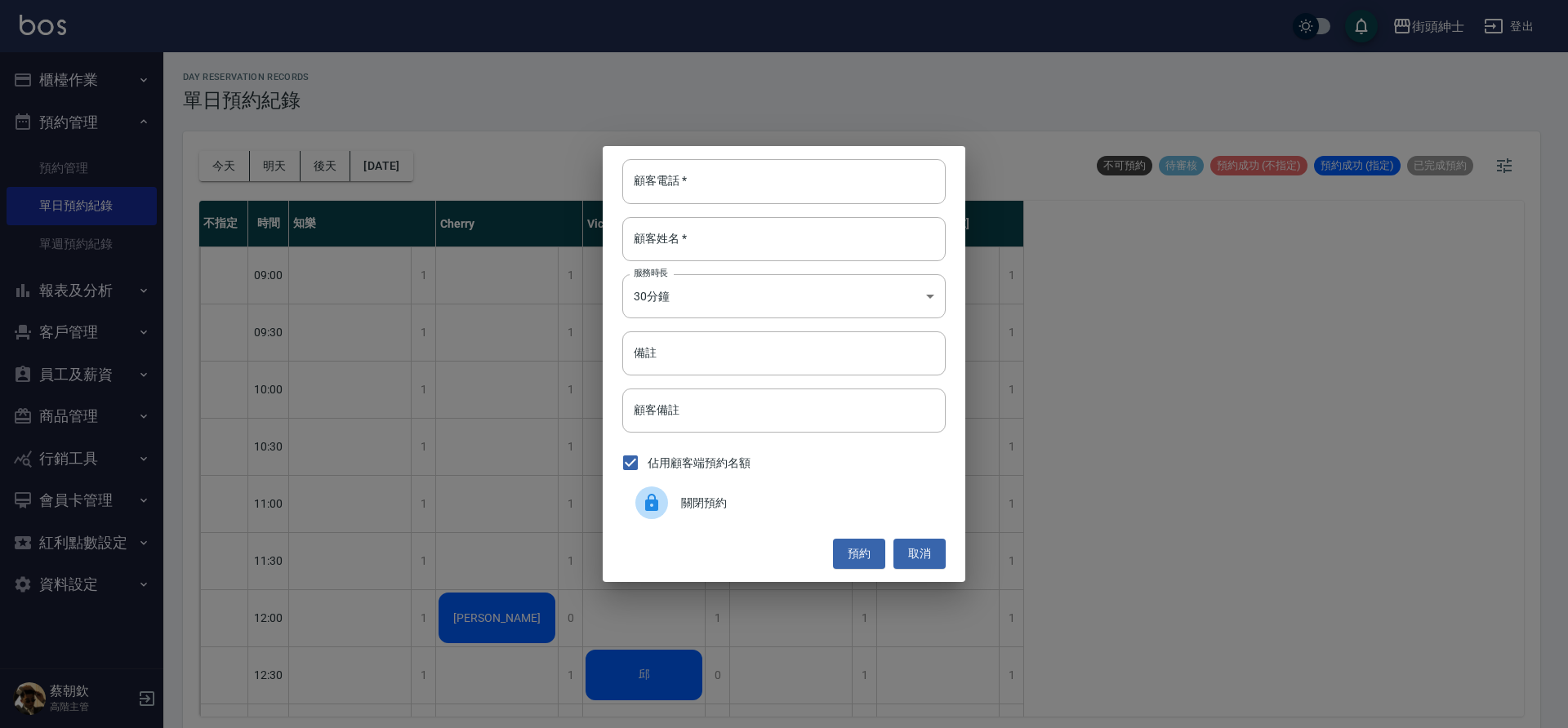
click at [725, 489] on div "關閉預約" at bounding box center [783, 503] width 324 height 46
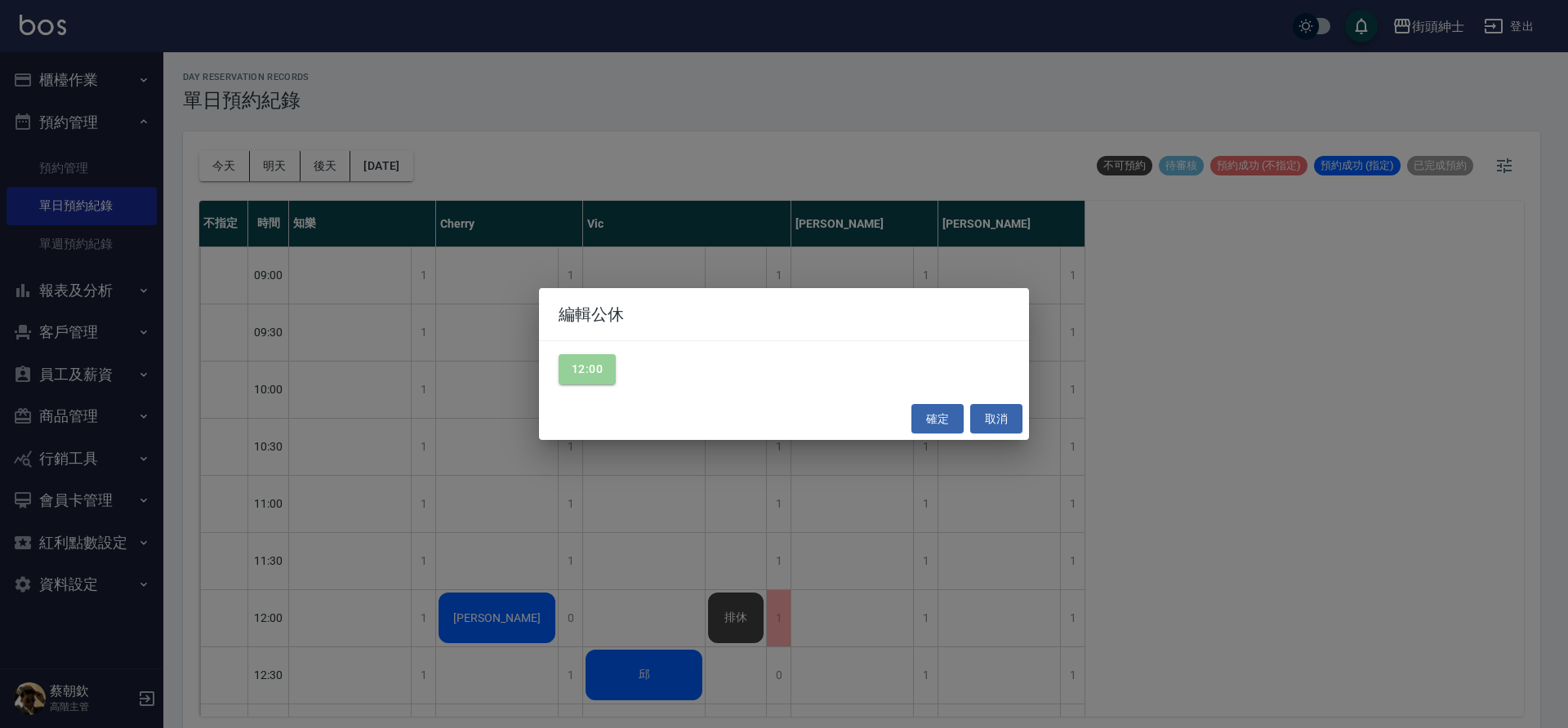
drag, startPoint x: 593, startPoint y: 369, endPoint x: 910, endPoint y: 403, distance: 318.8
click at [594, 369] on button "12:00" at bounding box center [587, 369] width 57 height 31
click at [951, 420] on button "確定" at bounding box center [937, 419] width 52 height 31
